Goal: Obtain resource: Download file/media

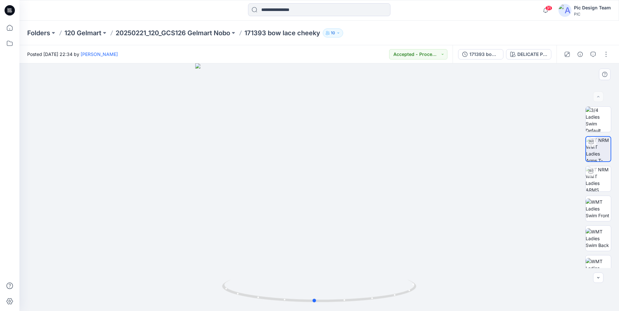
drag, startPoint x: 358, startPoint y: 300, endPoint x: 393, endPoint y: 311, distance: 36.7
click at [449, 303] on div at bounding box center [319, 187] width 600 height 248
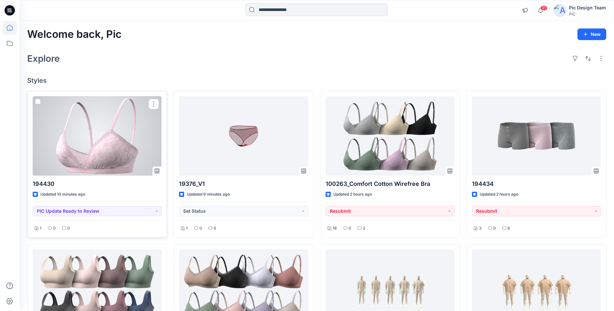
click at [94, 162] on div at bounding box center [97, 135] width 129 height 79
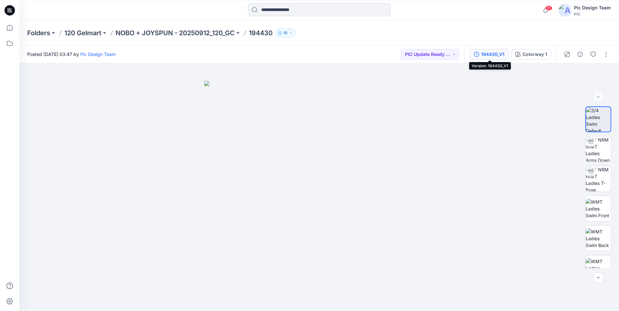
click at [507, 54] on button "194430_V1" at bounding box center [489, 54] width 39 height 10
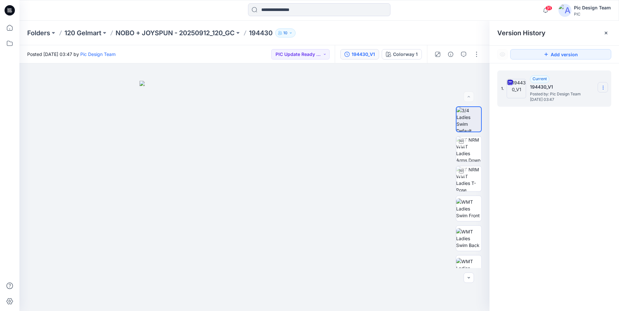
click at [604, 90] on icon at bounding box center [603, 87] width 5 height 5
click at [551, 103] on span "Download Source BW File" at bounding box center [570, 100] width 54 height 8
click at [10, 31] on icon at bounding box center [10, 28] width 6 height 6
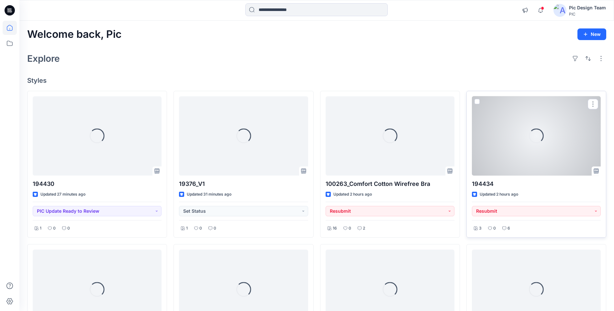
click at [554, 147] on div "Loading..." at bounding box center [536, 135] width 129 height 79
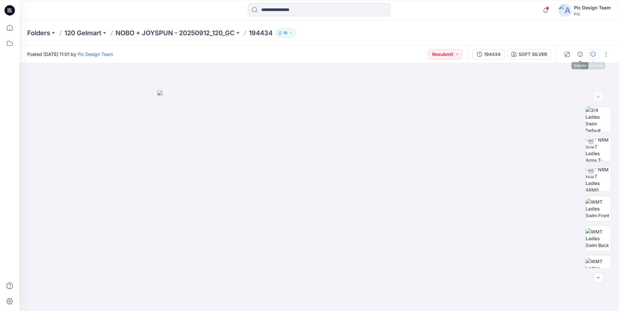
click at [593, 55] on icon "button" at bounding box center [592, 54] width 5 height 5
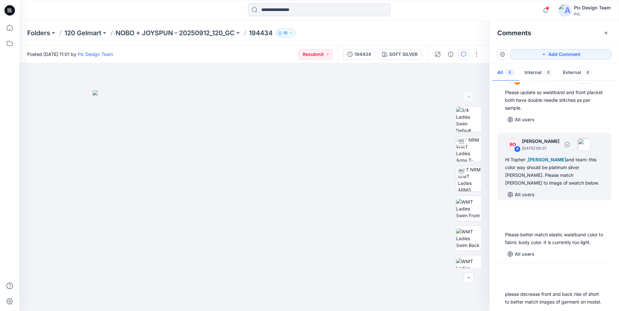
scroll to position [32, 0]
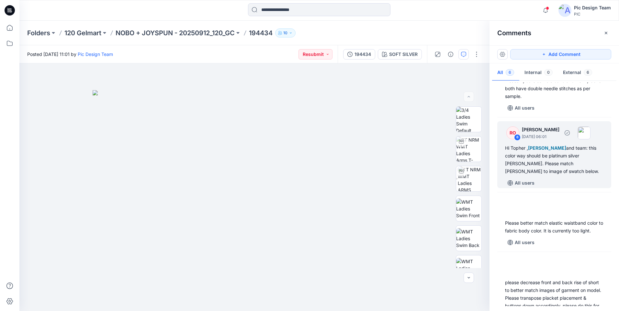
click at [576, 176] on div "RO 6 Raquel Ortiz September 25, 2025 06:01 Hi Topher , Poornima Perera and team…" at bounding box center [554, 154] width 114 height 67
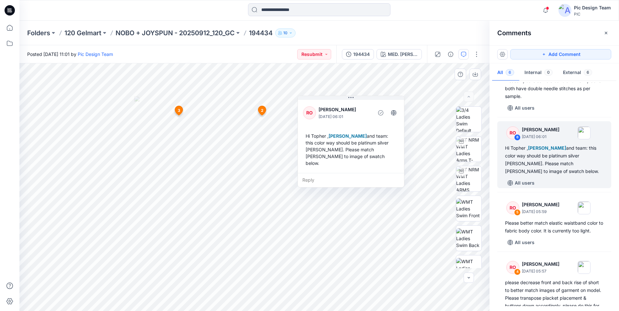
click at [369, 178] on div "Reply" at bounding box center [351, 180] width 106 height 14
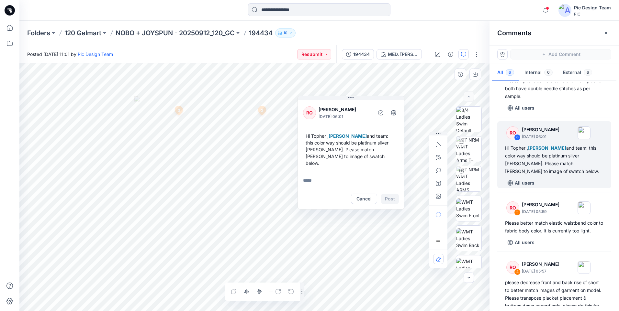
click at [230, 295] on div "Layer 1" at bounding box center [254, 187] width 470 height 248
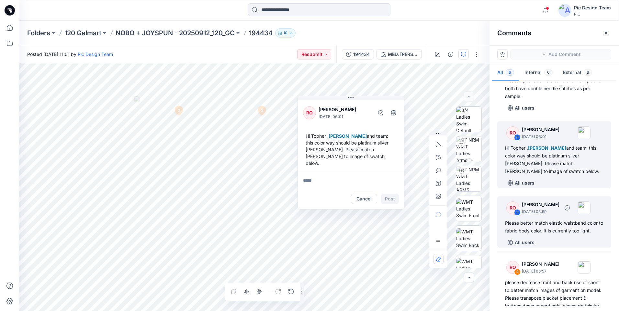
click at [550, 215] on p "September 25, 2025 05:59" at bounding box center [541, 212] width 38 height 6
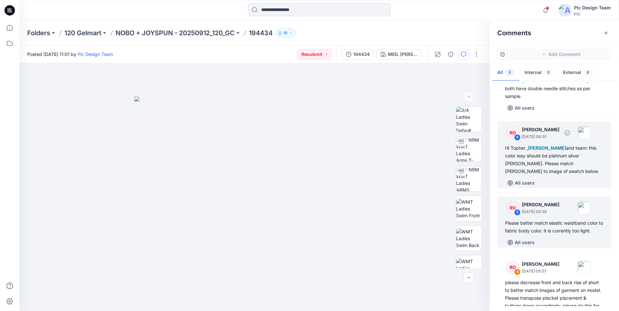
click at [556, 156] on div "Hi Topher , Poornima Perera and team: this color way should be platinum silver …" at bounding box center [554, 159] width 98 height 31
click at [540, 225] on div "Please better match elastic waistband color to fabric body color. It is current…" at bounding box center [554, 227] width 98 height 16
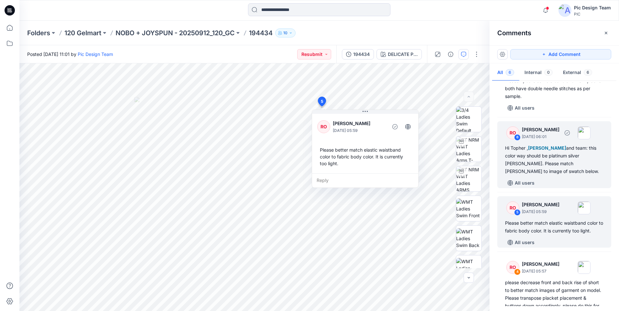
click at [545, 163] on div "Hi Topher , Poornima Perera and team: this color way should be platinum silver …" at bounding box center [554, 159] width 98 height 31
